Goal: Information Seeking & Learning: Learn about a topic

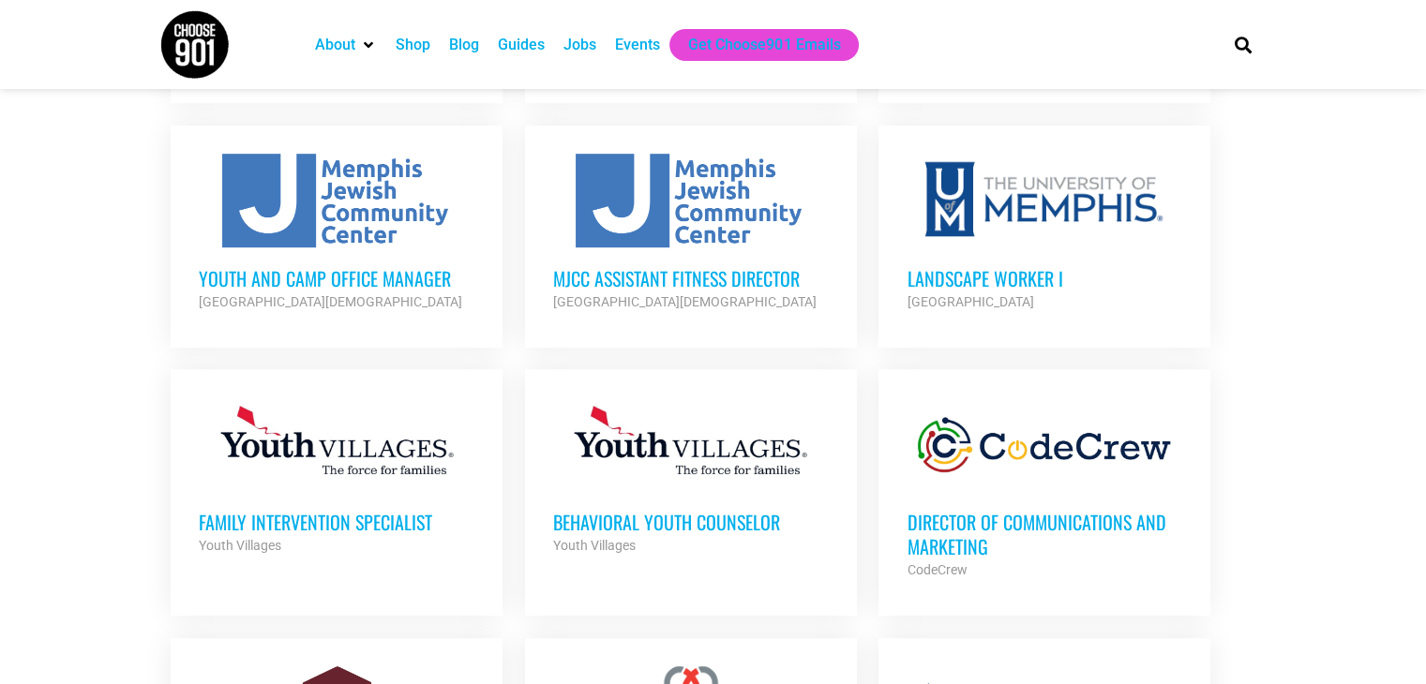
scroll to position [1002, 0]
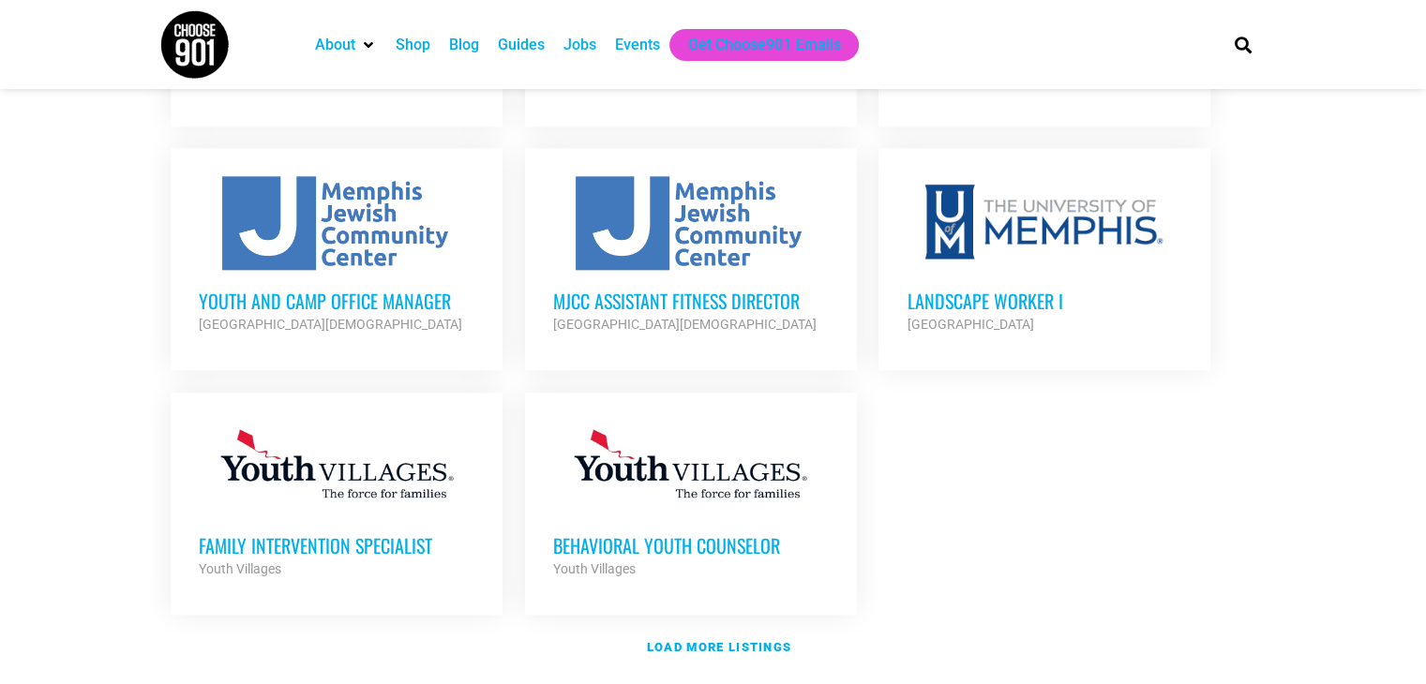
scroll to position [2137, 0]
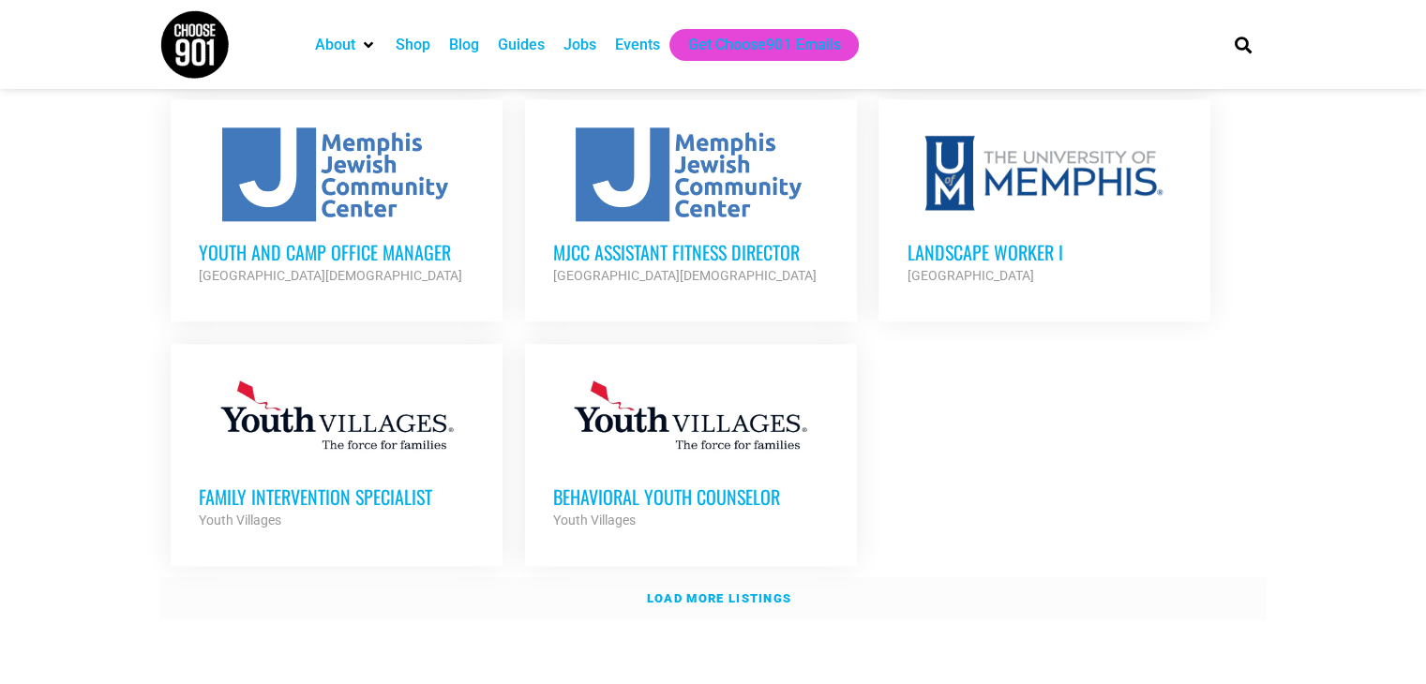
click at [737, 592] on strong "Load more listings" at bounding box center [719, 599] width 144 height 14
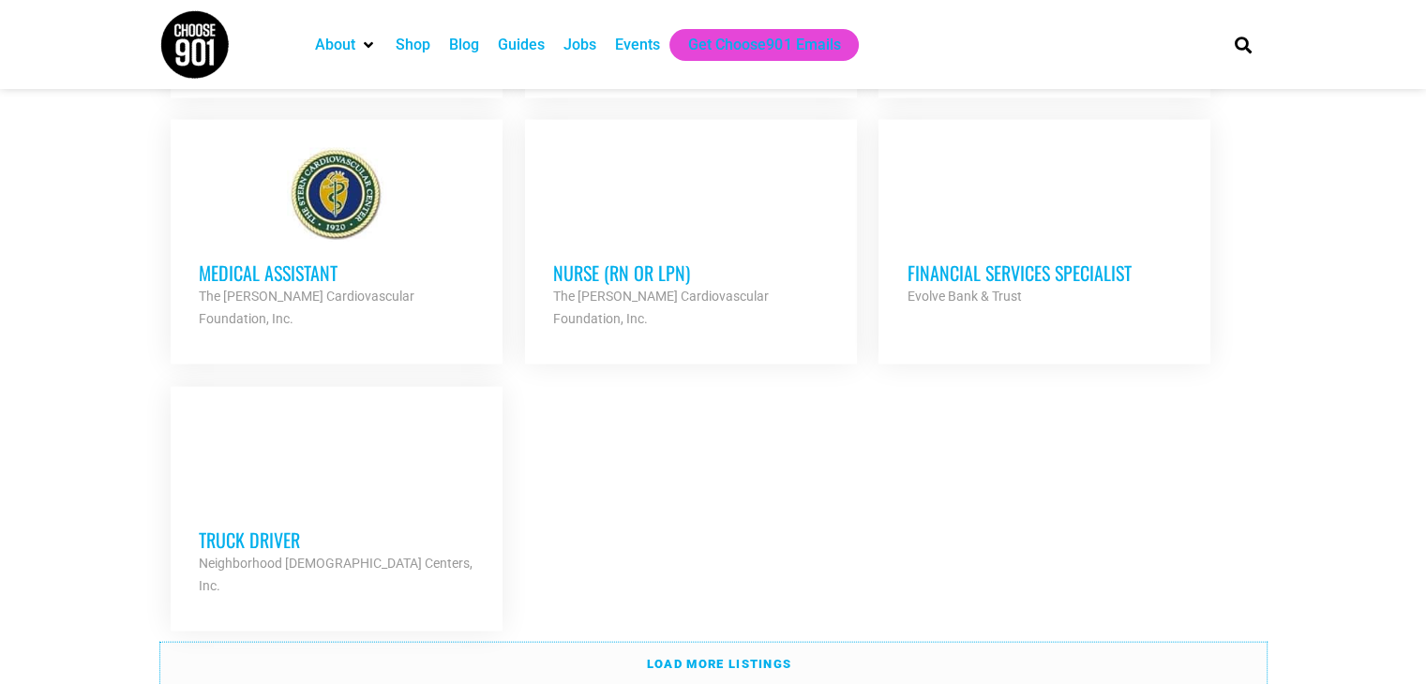
scroll to position [3970, 0]
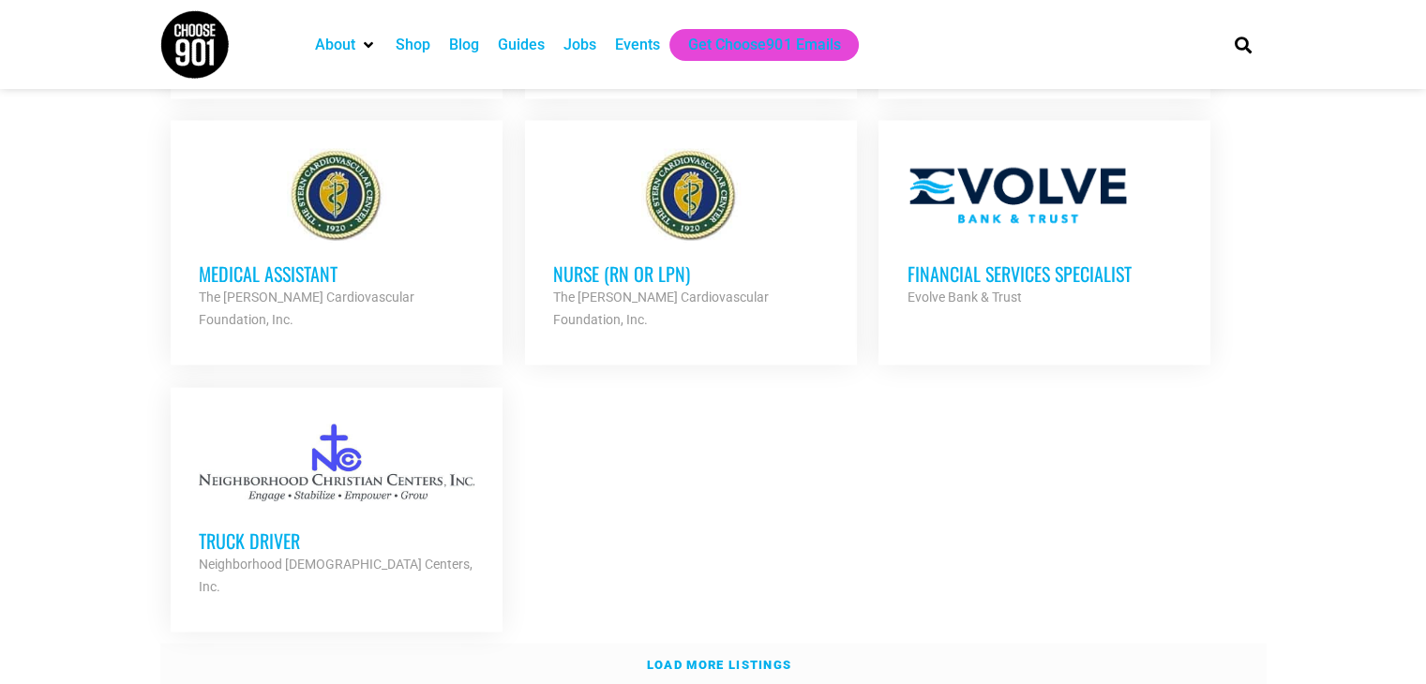
click at [721, 658] on strong "Load more listings" at bounding box center [719, 665] width 144 height 14
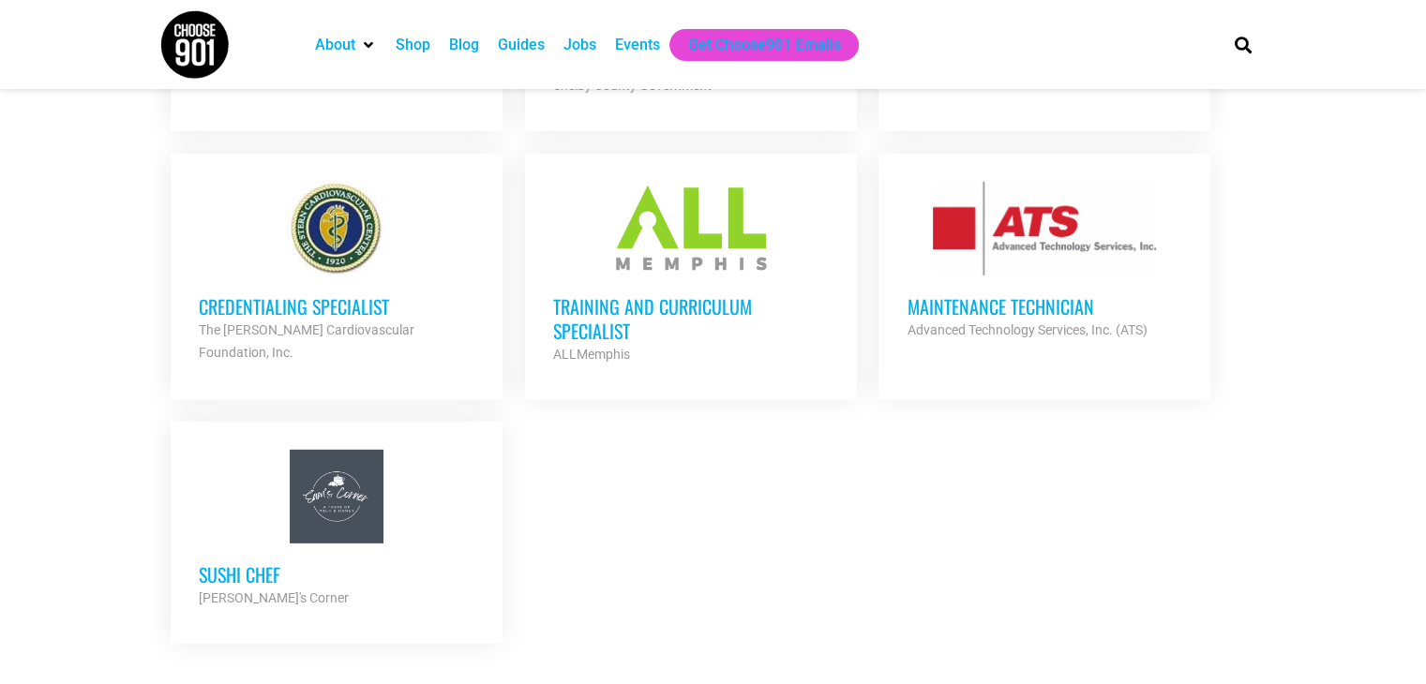
scroll to position [5732, 0]
